Goal: Task Accomplishment & Management: Complete application form

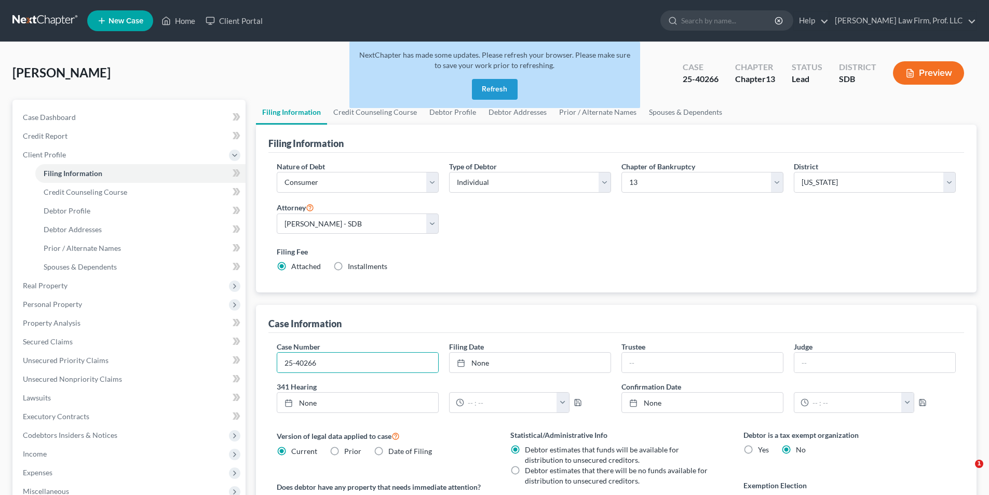
select select "1"
select select "0"
select select "3"
select select "73"
select select "0"
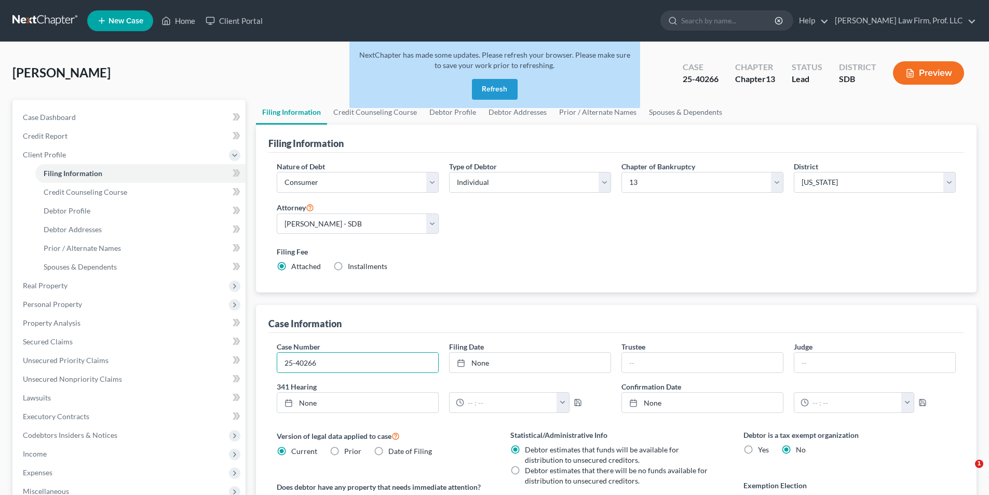
select select "43"
click at [505, 95] on button "Refresh" at bounding box center [495, 89] width 46 height 21
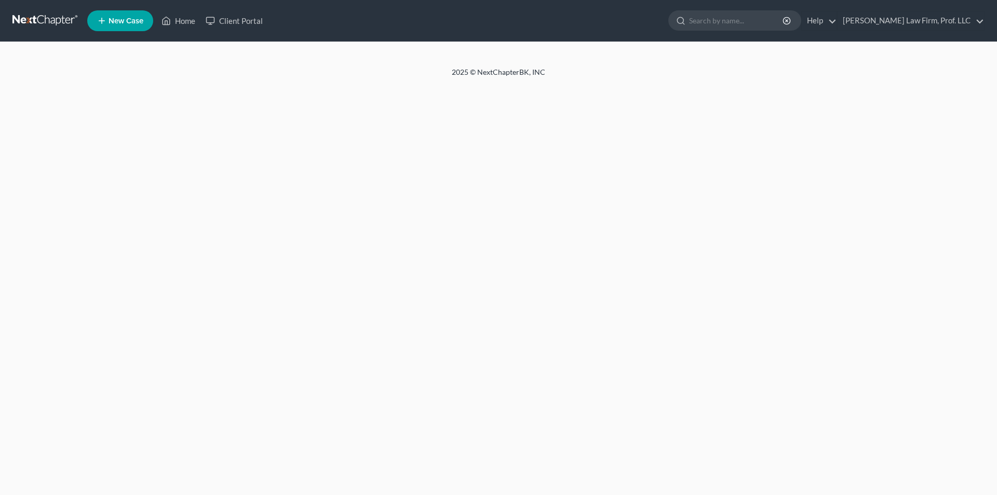
select select "1"
select select "0"
select select "3"
select select "73"
select select "0"
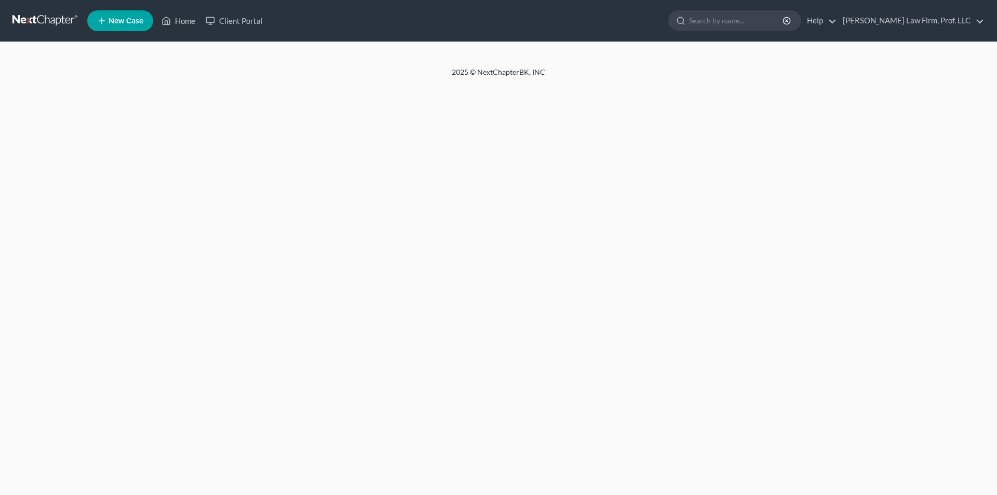
select select "43"
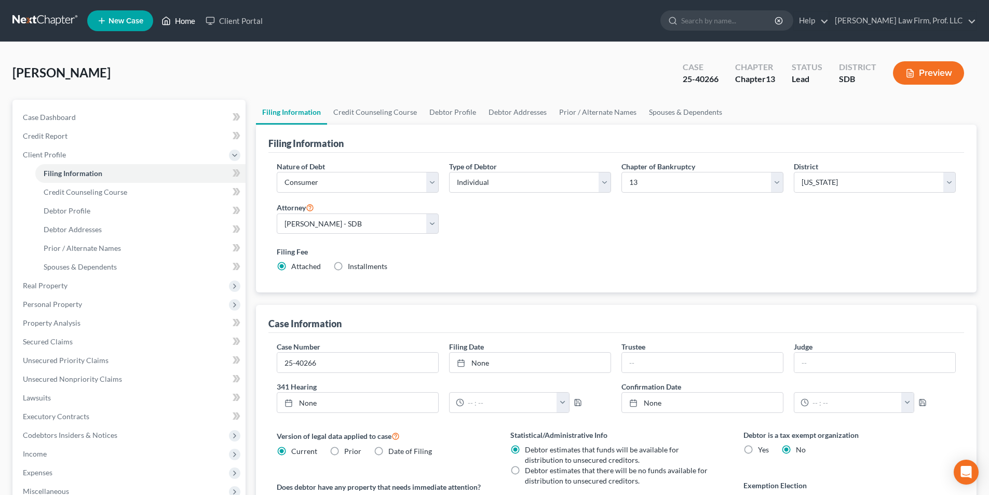
click at [177, 18] on link "Home" at bounding box center [178, 20] width 44 height 19
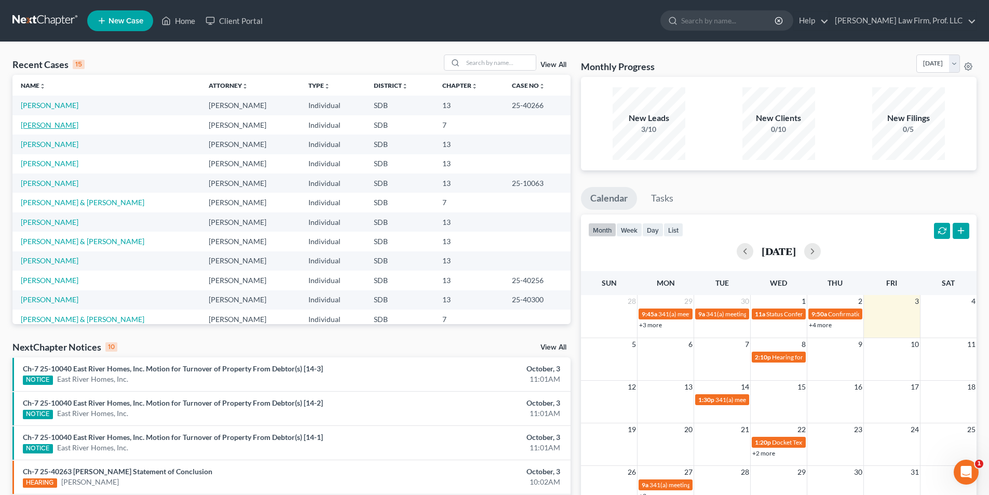
click at [35, 127] on link "[PERSON_NAME]" at bounding box center [50, 124] width 58 height 9
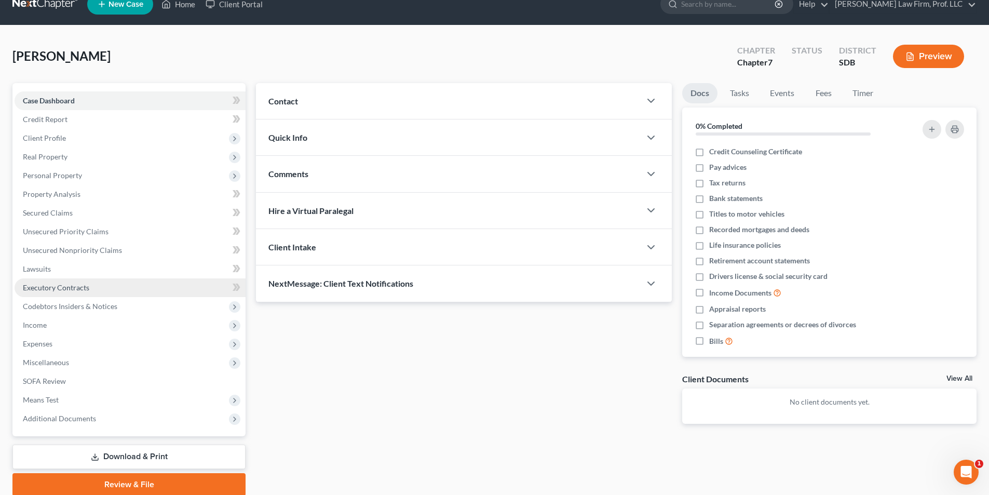
scroll to position [57, 0]
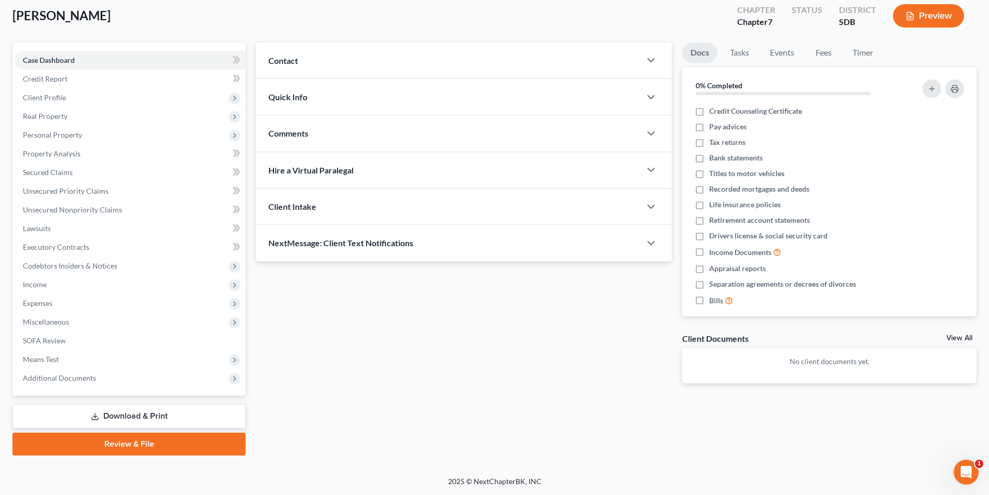
click at [151, 449] on link "Review & File" at bounding box center [128, 444] width 233 height 23
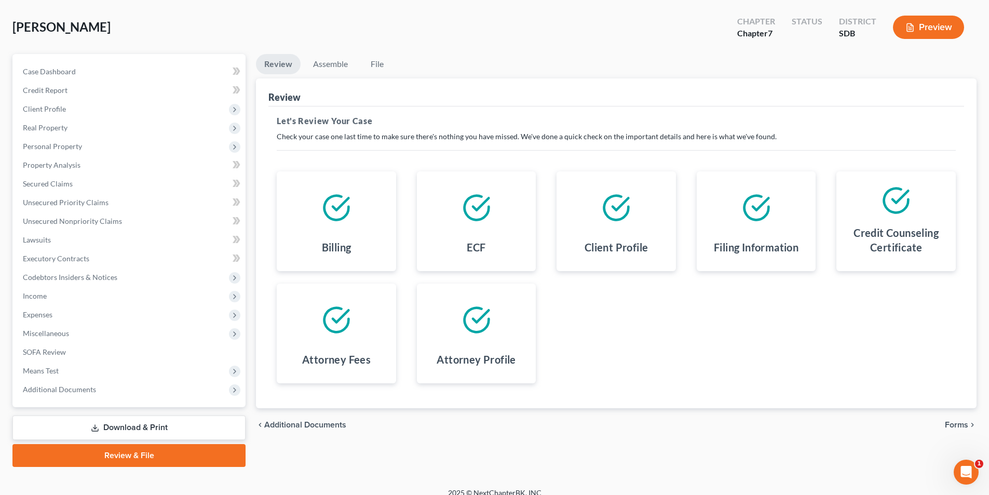
scroll to position [57, 0]
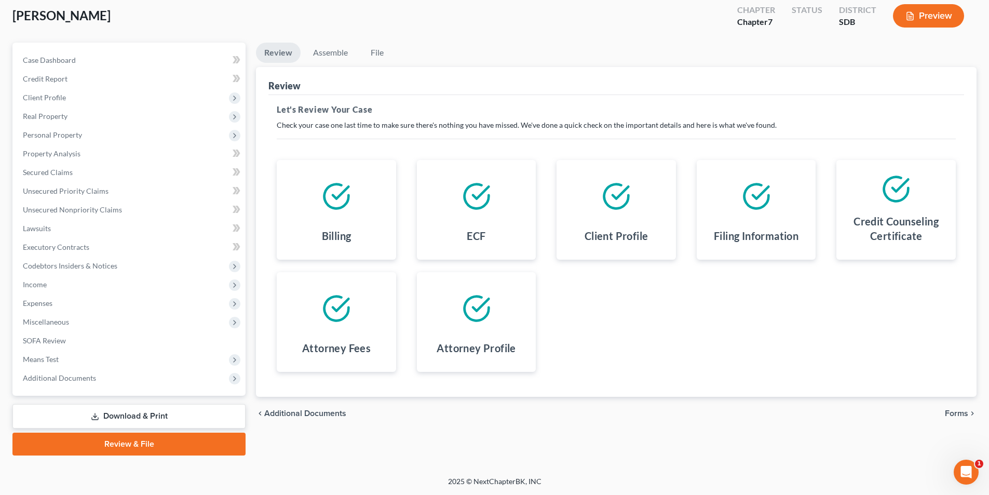
click at [957, 412] on span "Forms" at bounding box center [956, 413] width 23 height 8
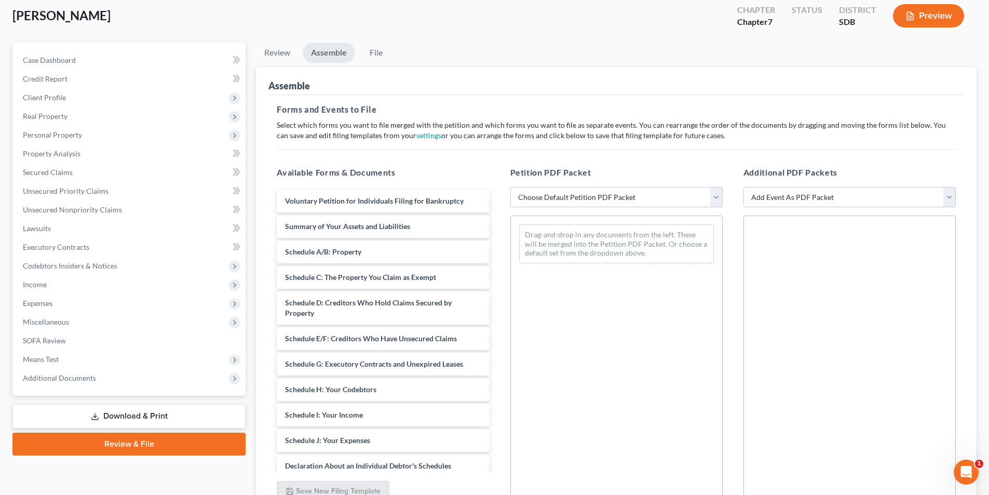
click at [535, 199] on select "Choose Default Petition PDF Packet Emergency Filing (Voluntary Petition and Cre…" at bounding box center [616, 197] width 212 height 21
select select "1"
click at [510, 187] on select "Choose Default Petition PDF Packet Emergency Filing (Voluntary Petition and Cre…" at bounding box center [616, 197] width 212 height 21
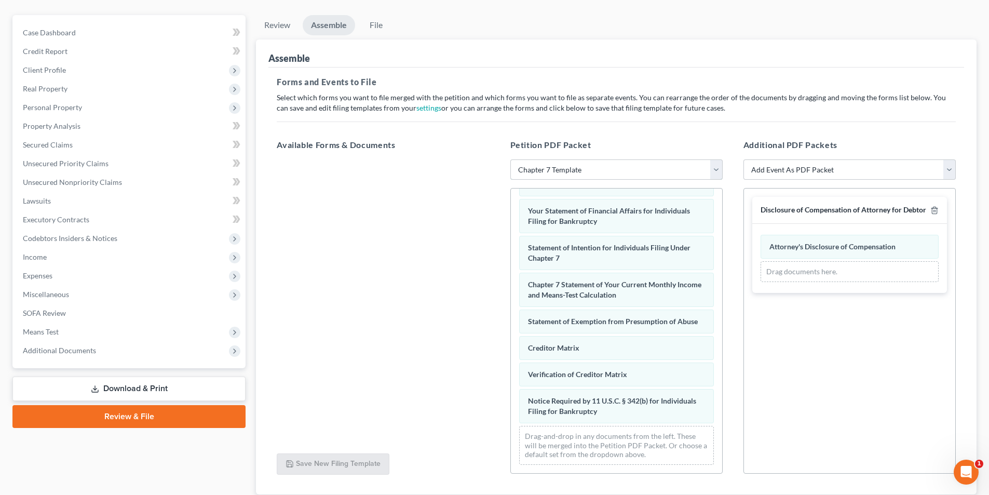
scroll to position [157, 0]
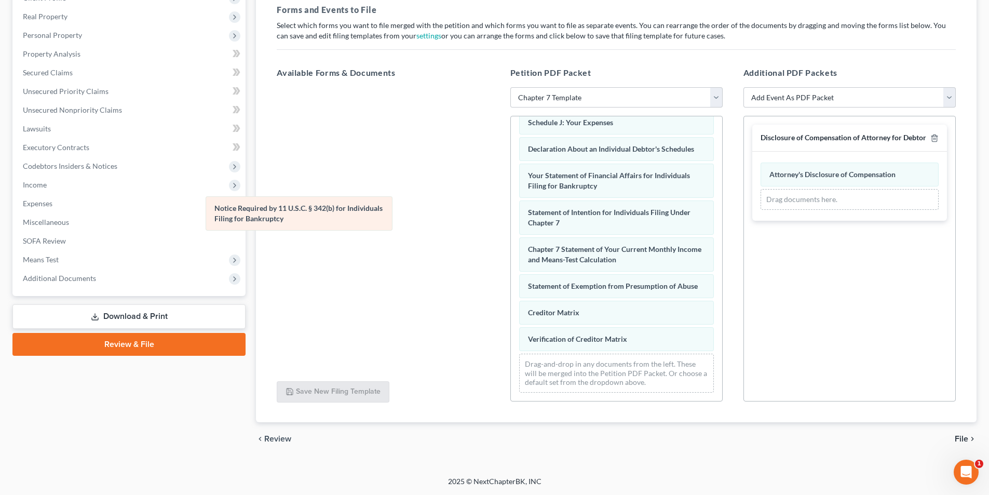
drag, startPoint x: 546, startPoint y: 337, endPoint x: 222, endPoint y: 207, distance: 349.6
click at [511, 209] on div "Notice Required by 11 U.S.C. § 342(b) for Individuals Filing for Bankruptcy Vol…" at bounding box center [616, 117] width 211 height 568
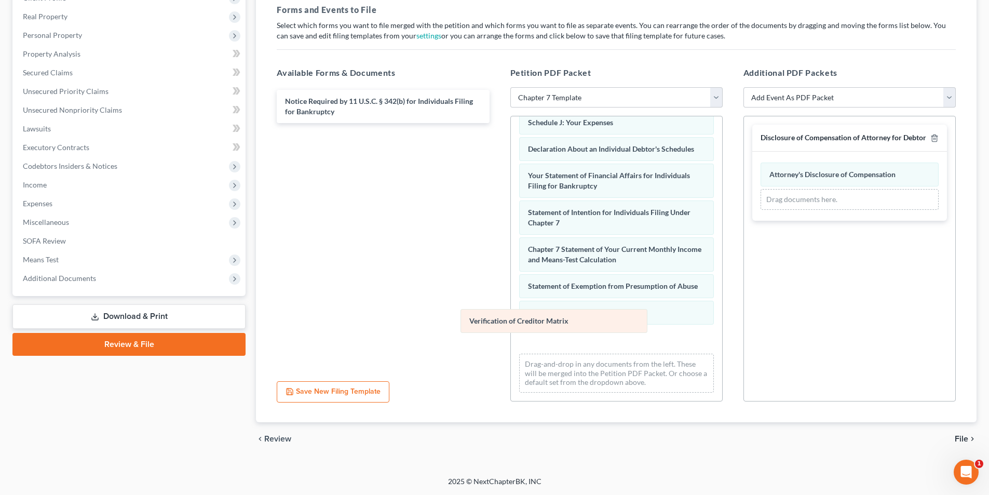
drag, startPoint x: 557, startPoint y: 340, endPoint x: 266, endPoint y: 239, distance: 307.6
click at [511, 241] on div "Verification of Creditor Matrix Voluntary Petition for Individuals Filing for B…" at bounding box center [616, 117] width 211 height 568
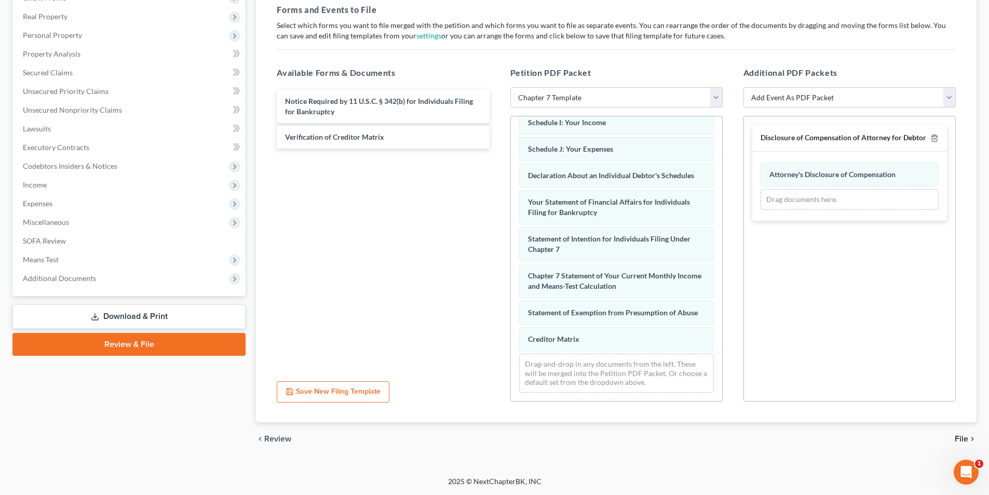
click at [511, 249] on div "Voluntary Petition for Individuals Filing for Bankruptcy Summary of Your Assets…" at bounding box center [616, 130] width 211 height 542
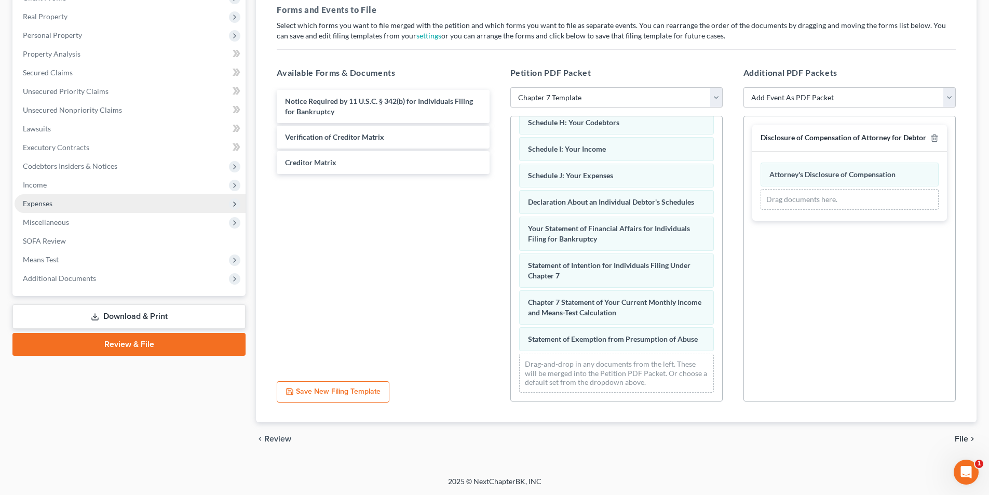
click at [511, 227] on div "Voluntary Petition for Individuals Filing for Bankruptcy Summary of Your Assets…" at bounding box center [616, 143] width 211 height 515
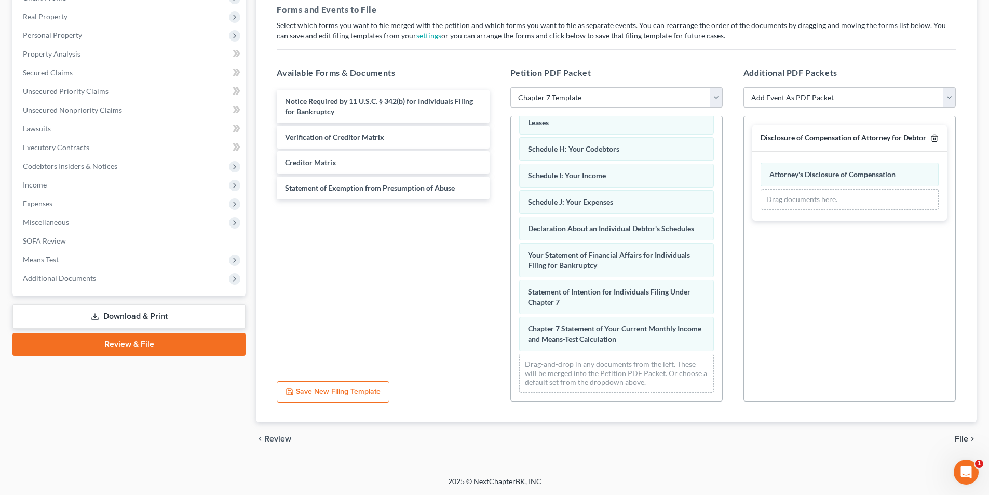
click at [934, 140] on line "button" at bounding box center [934, 139] width 0 height 2
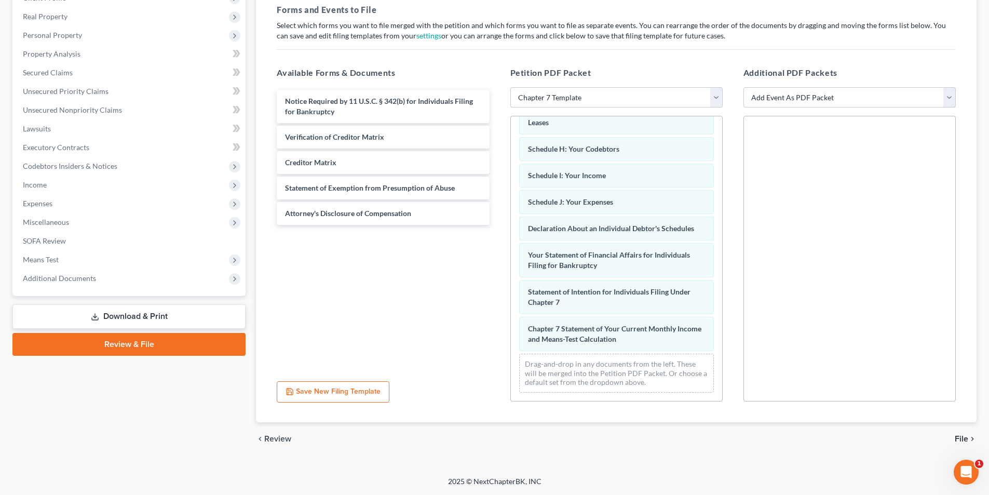
click at [966, 437] on span "File" at bounding box center [962, 439] width 14 height 8
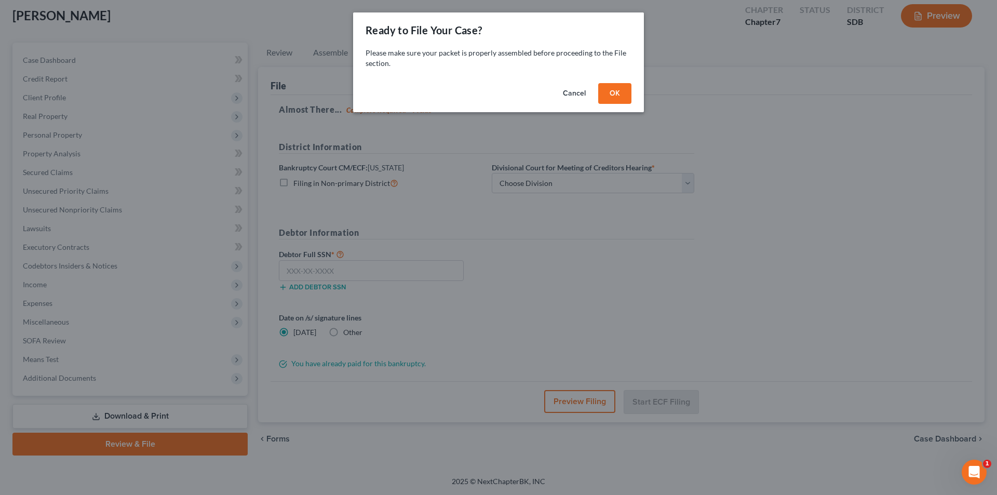
click at [611, 95] on button "OK" at bounding box center [614, 93] width 33 height 21
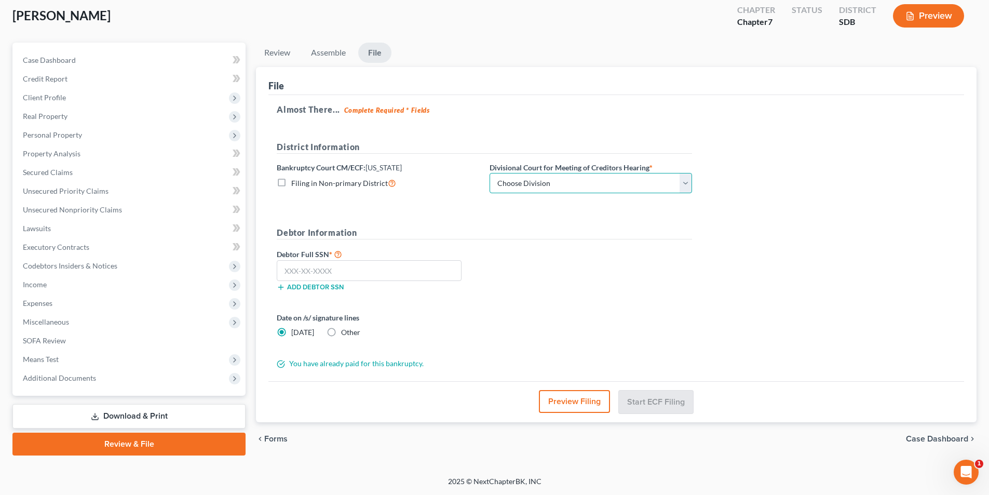
click at [562, 181] on select "Choose Division [GEOGRAPHIC_DATA] [GEOGRAPHIC_DATA] [GEOGRAPHIC_DATA]" at bounding box center [591, 183] width 203 height 21
select select "0"
click at [490, 173] on select "Choose Division [GEOGRAPHIC_DATA] [GEOGRAPHIC_DATA] [GEOGRAPHIC_DATA]" at bounding box center [591, 183] width 203 height 21
click at [319, 267] on input "text" at bounding box center [369, 270] width 185 height 21
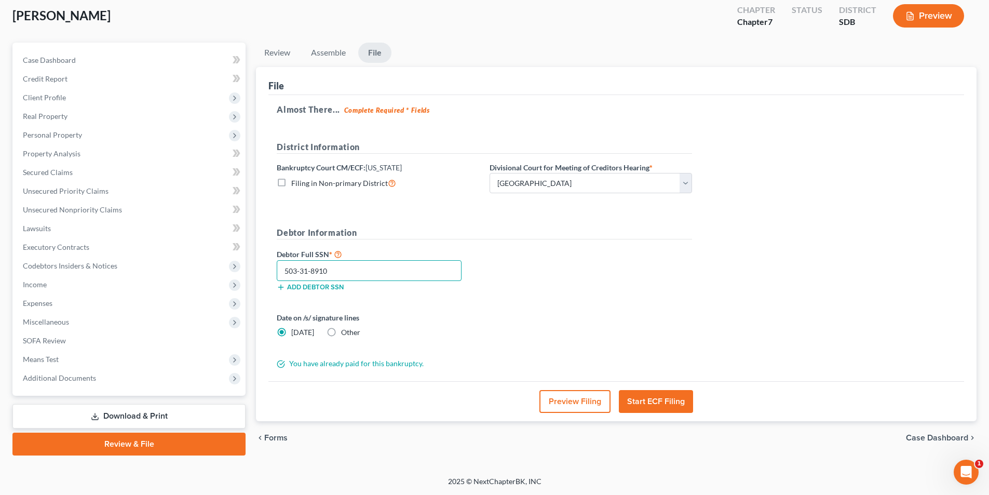
type input "503-31-8910"
click at [650, 403] on button "Start ECF Filing" at bounding box center [656, 401] width 74 height 23
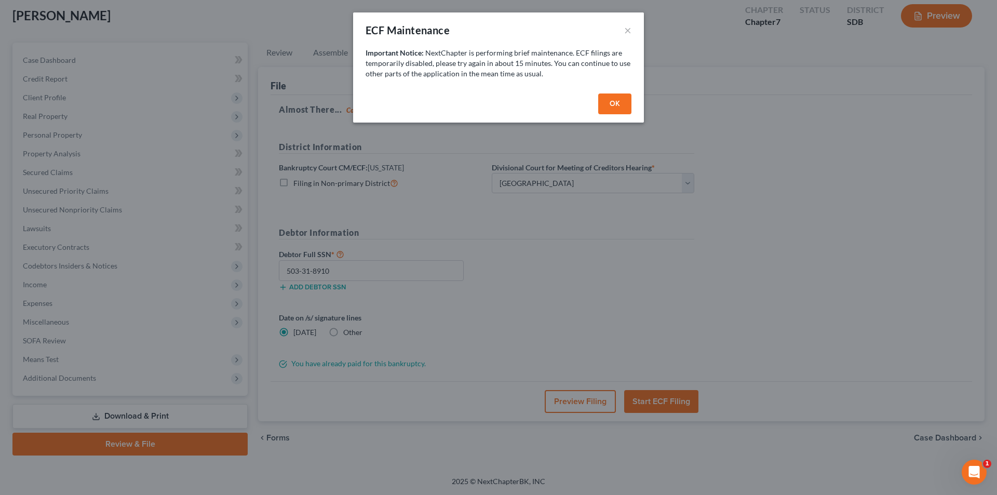
click at [616, 103] on button "OK" at bounding box center [614, 103] width 33 height 21
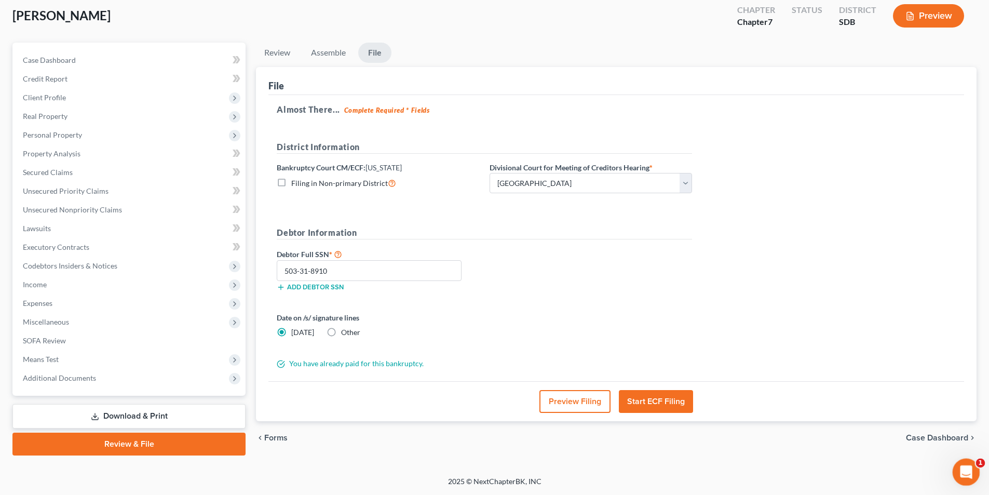
click at [971, 475] on div "Open Intercom Messenger" at bounding box center [965, 470] width 34 height 34
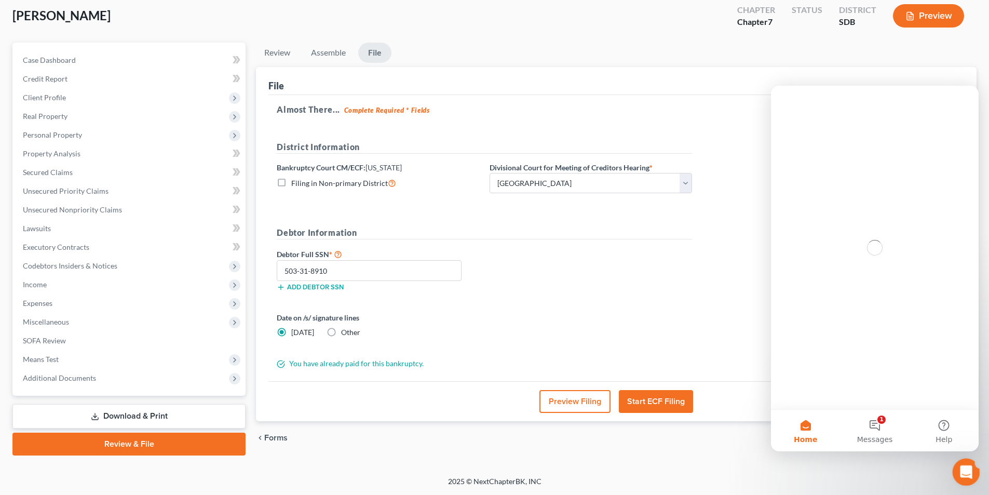
scroll to position [0, 0]
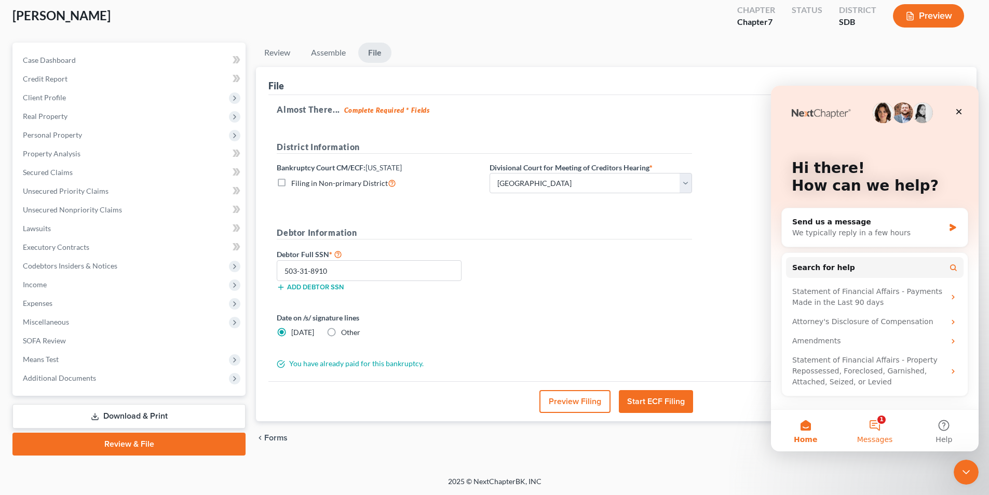
click at [880, 429] on button "1 Messages" at bounding box center [874, 431] width 69 height 42
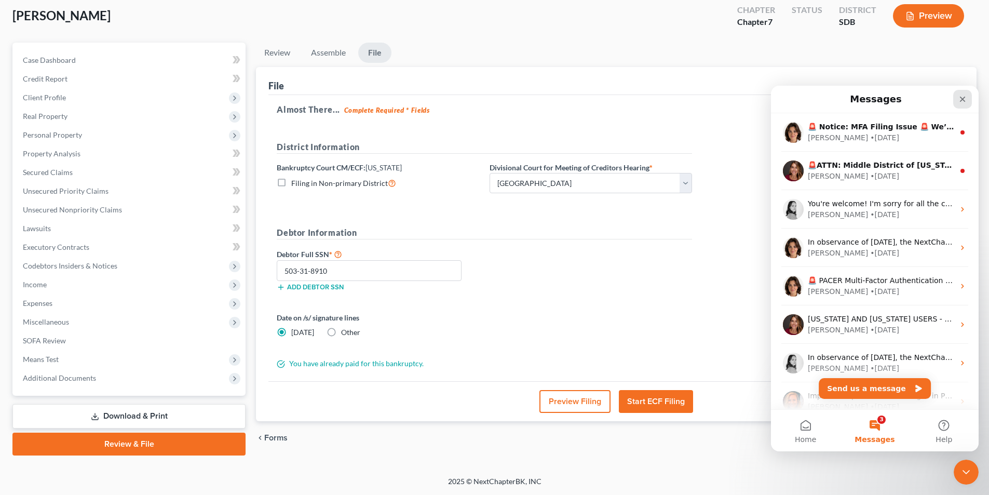
click at [964, 98] on icon "Close" at bounding box center [963, 100] width 6 height 6
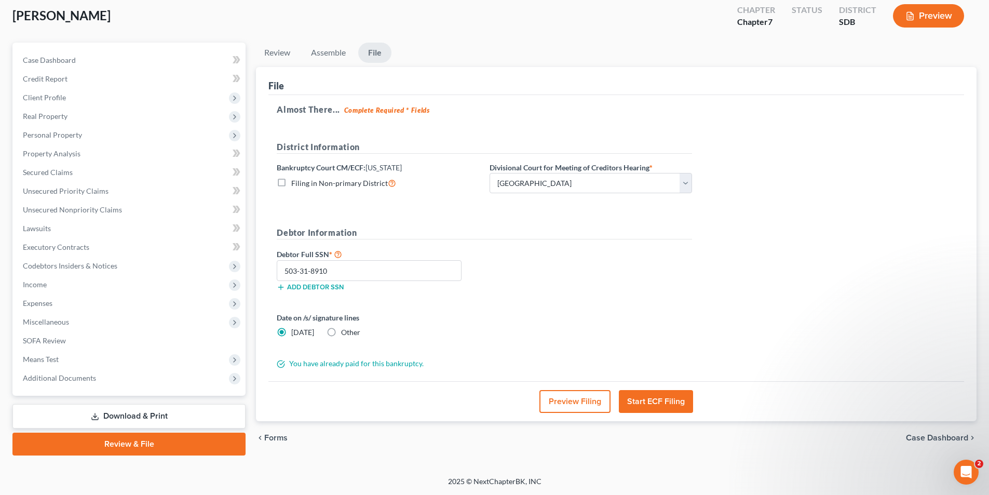
click at [648, 402] on button "Start ECF Filing" at bounding box center [656, 401] width 74 height 23
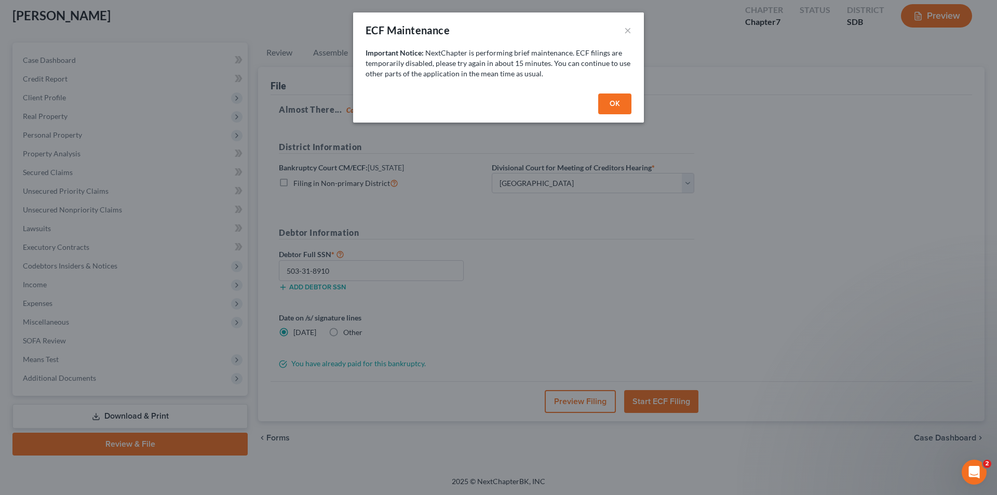
click at [617, 105] on button "OK" at bounding box center [614, 103] width 33 height 21
